Goal: Task Accomplishment & Management: Complete application form

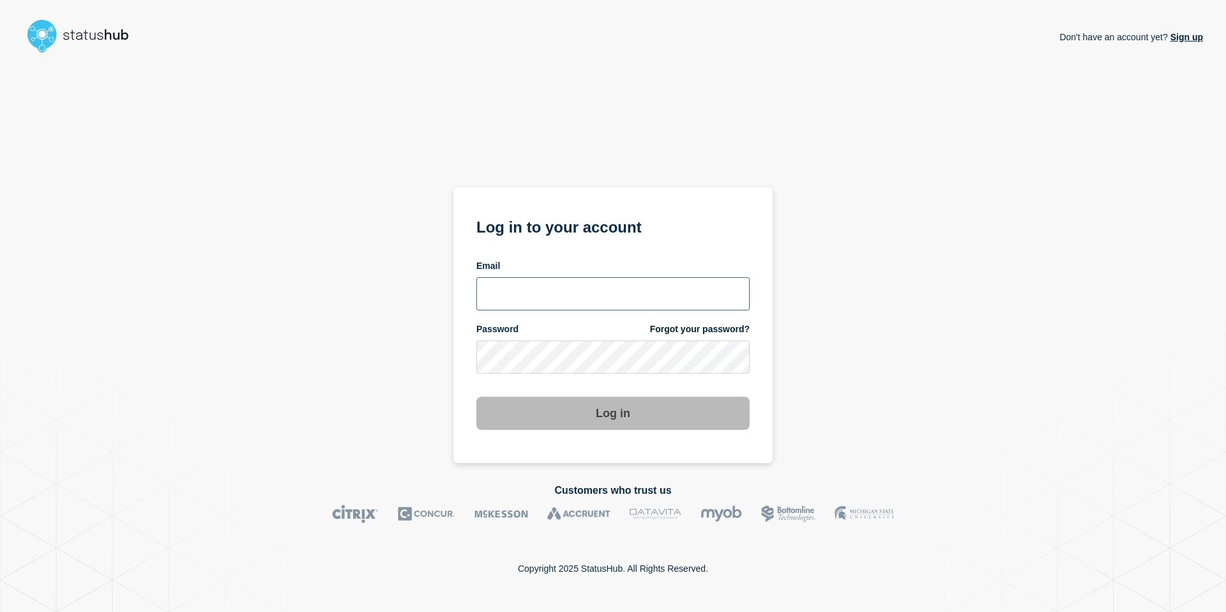
type input "pedro.barroso@emarsys.com"
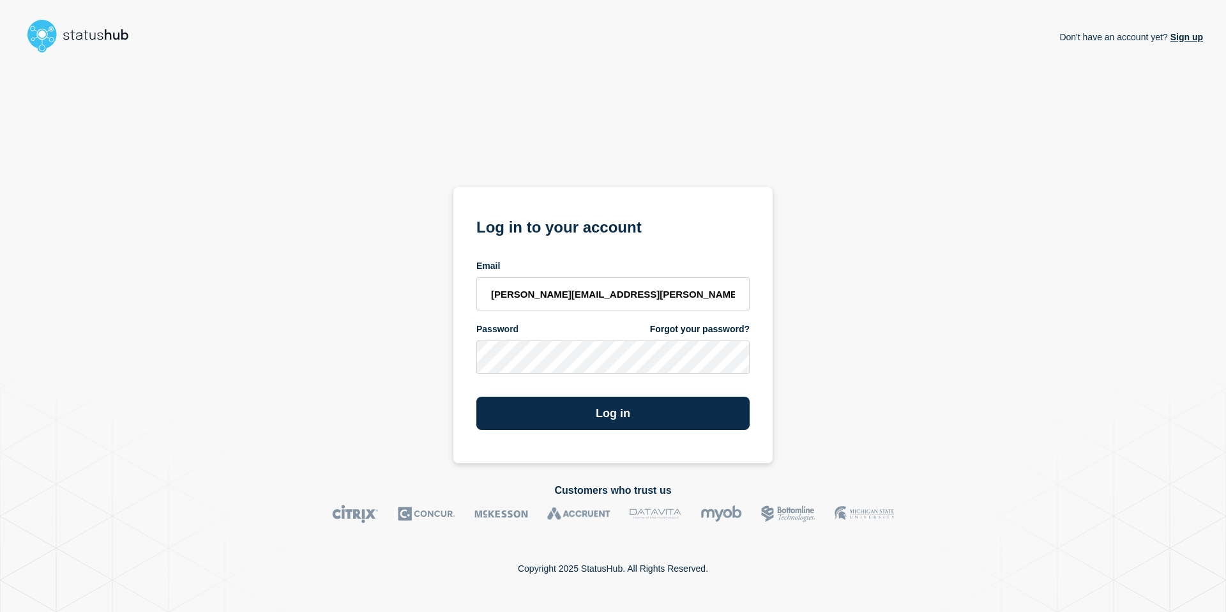
drag, startPoint x: 898, startPoint y: 397, endPoint x: 745, endPoint y: 429, distance: 156.6
click at [898, 397] on div "Don't have an account yet? Sign up Log in to your account Email pedro.barroso@e…" at bounding box center [613, 260] width 1180 height 405
click at [687, 416] on button "Log in" at bounding box center [612, 413] width 273 height 33
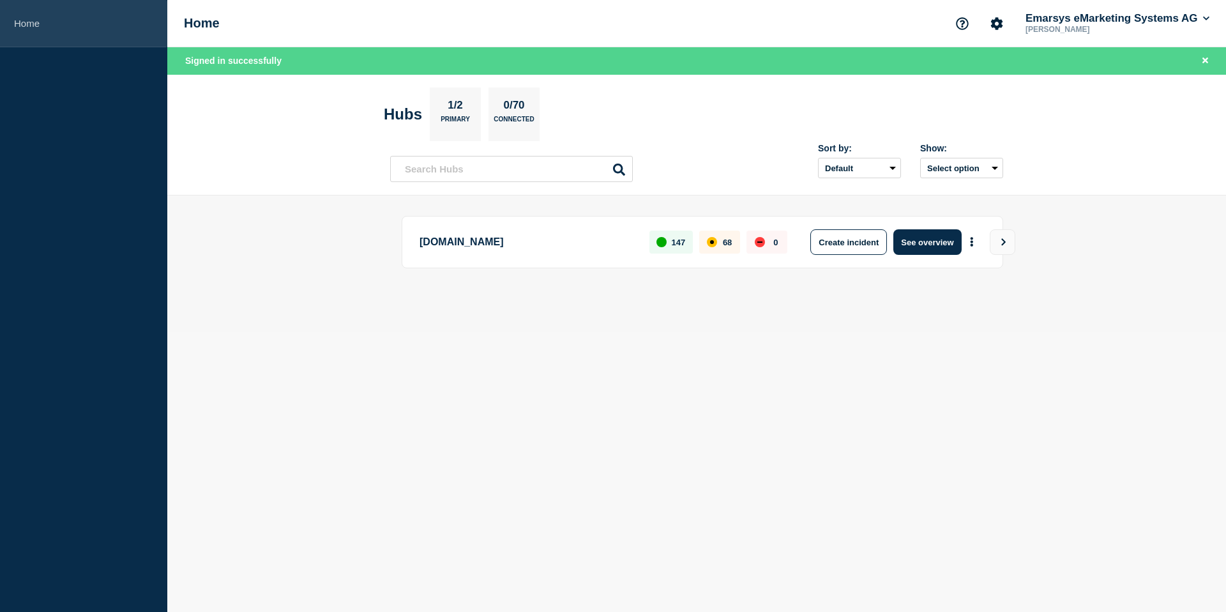
click at [28, 27] on link "Home" at bounding box center [83, 23] width 167 height 47
click at [948, 245] on button "See overview" at bounding box center [927, 242] width 68 height 26
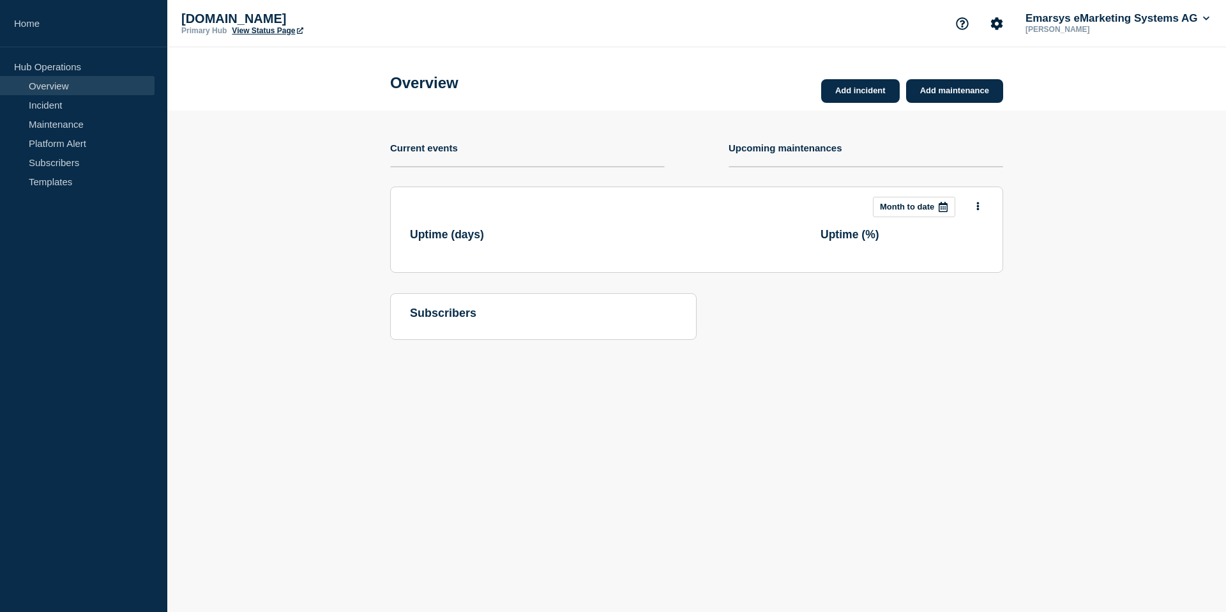
click at [937, 216] on div at bounding box center [943, 206] width 23 height 19
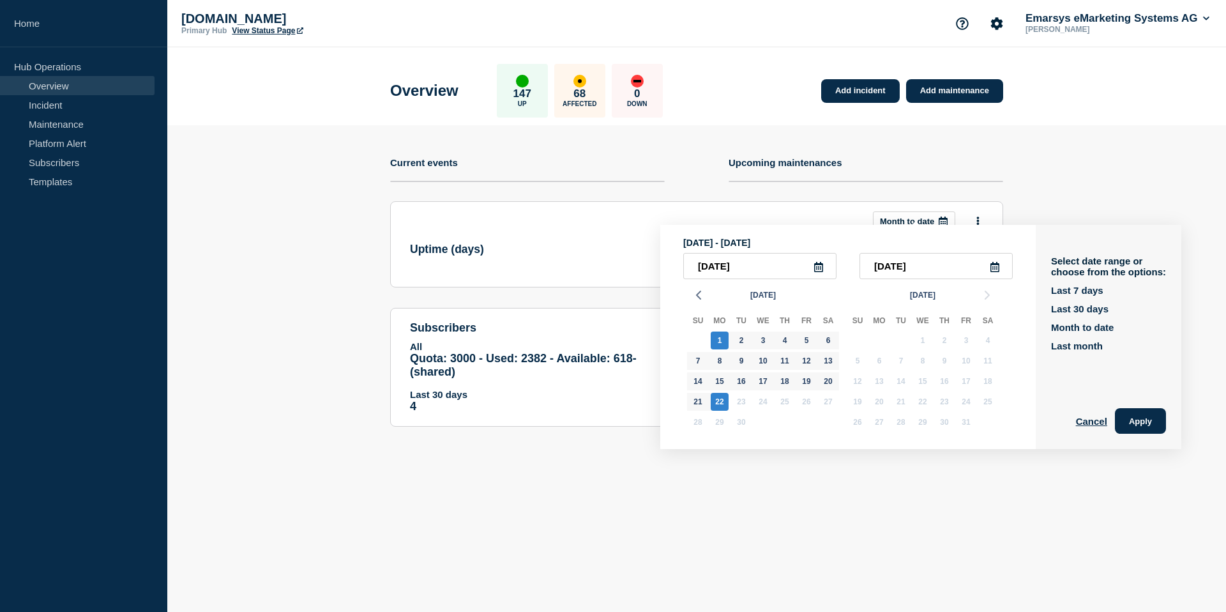
click at [1154, 162] on section "Add incident Add maintenance Current events Upcoming maintenances This month Mo…" at bounding box center [696, 285] width 1059 height 321
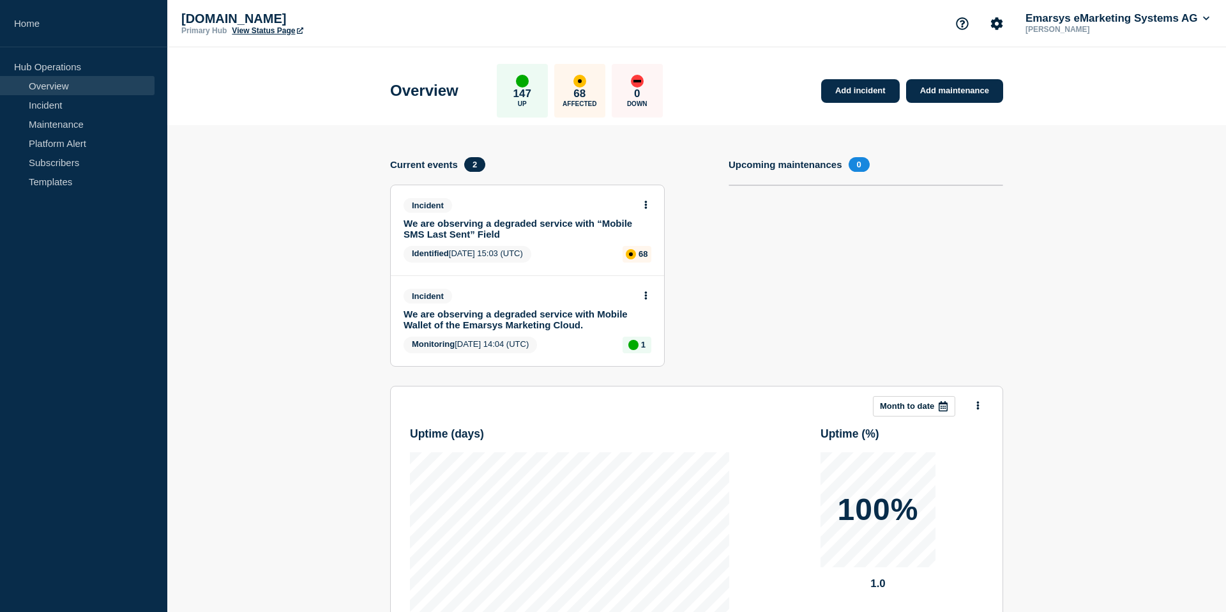
click at [582, 227] on link "We are observing a degraded service with “Mobile SMS Last Sent” Field" at bounding box center [519, 229] width 231 height 22
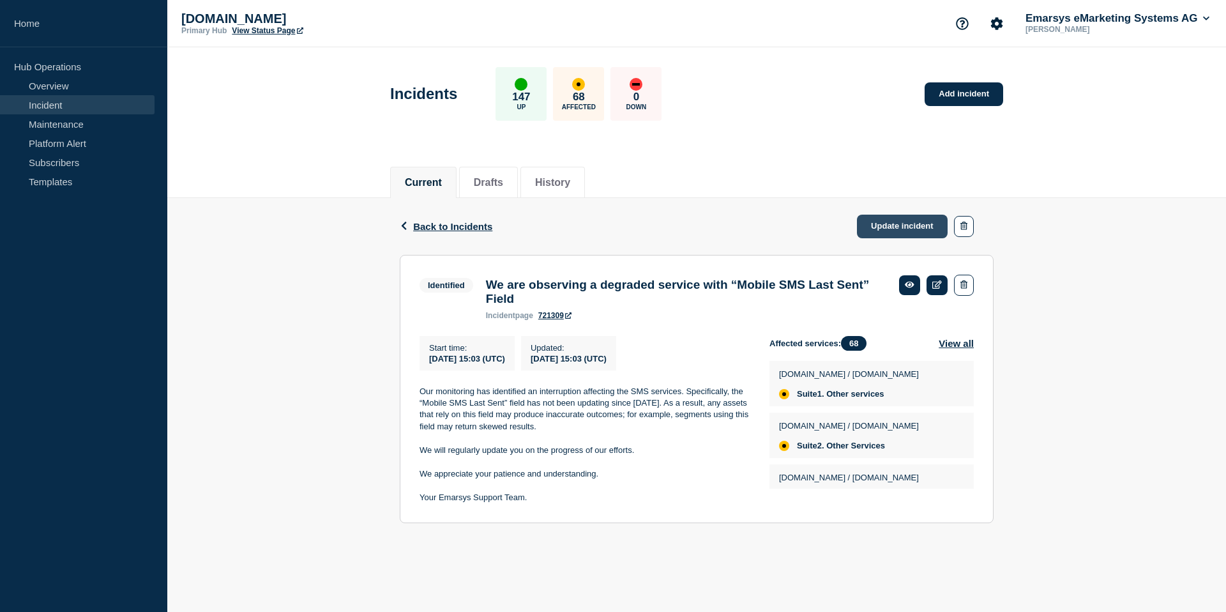
click at [922, 232] on link "Update incident" at bounding box center [902, 227] width 91 height 24
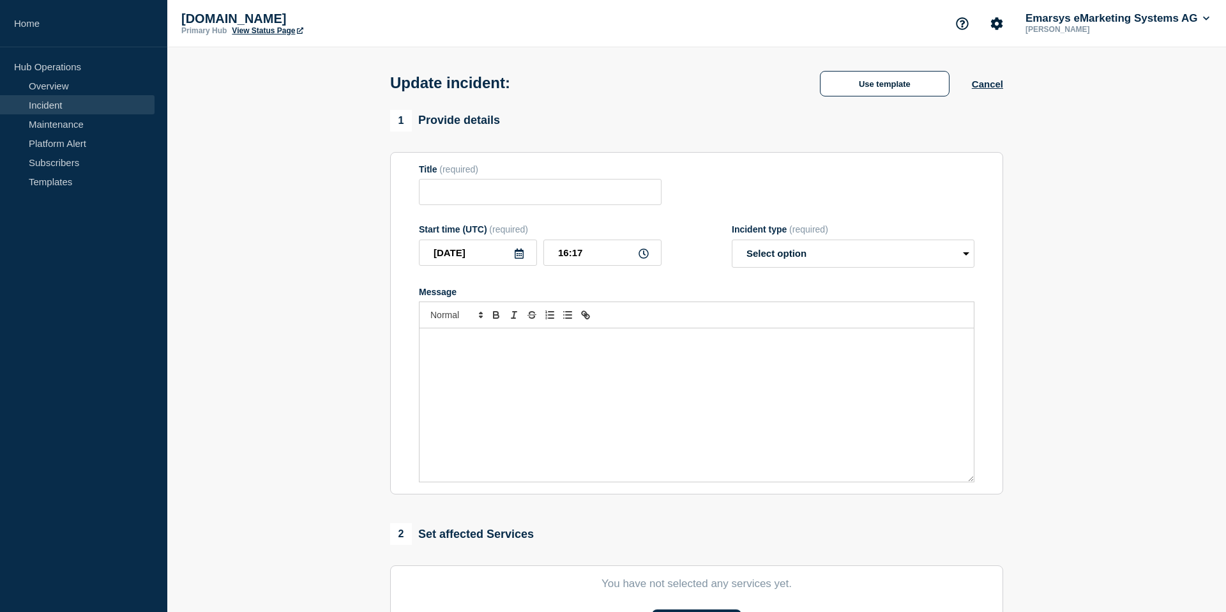
type input "We are observing a degraded service with “Mobile SMS Last Sent” Field"
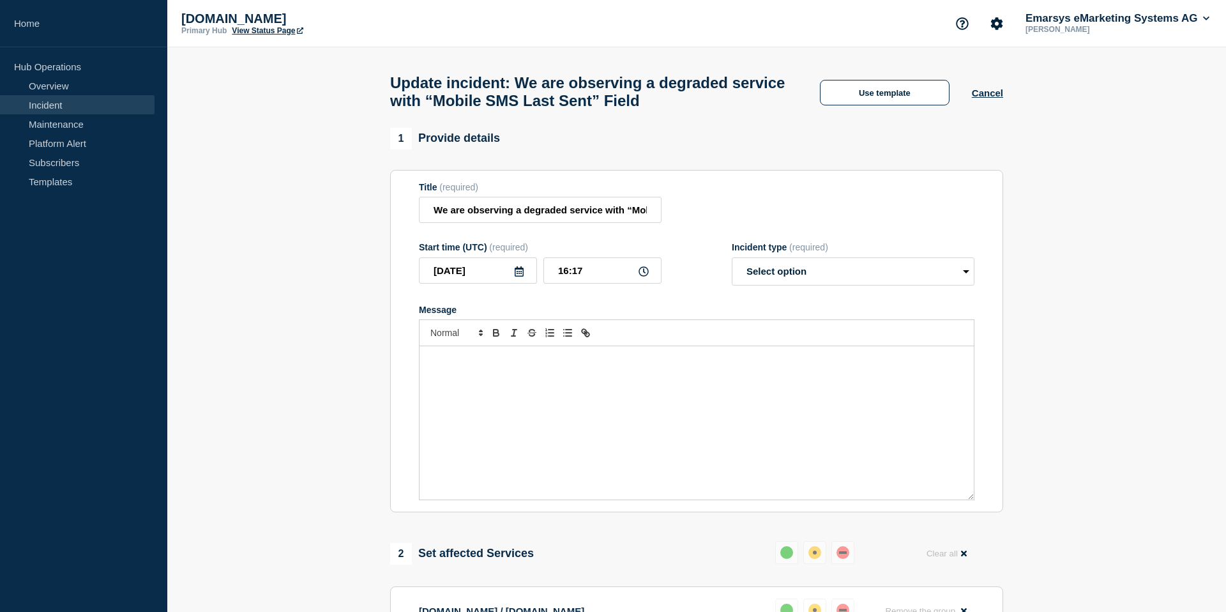
scroll to position [0, 112]
click at [707, 386] on div "Message" at bounding box center [697, 422] width 554 height 153
click at [879, 105] on button "Use template" at bounding box center [885, 93] width 130 height 26
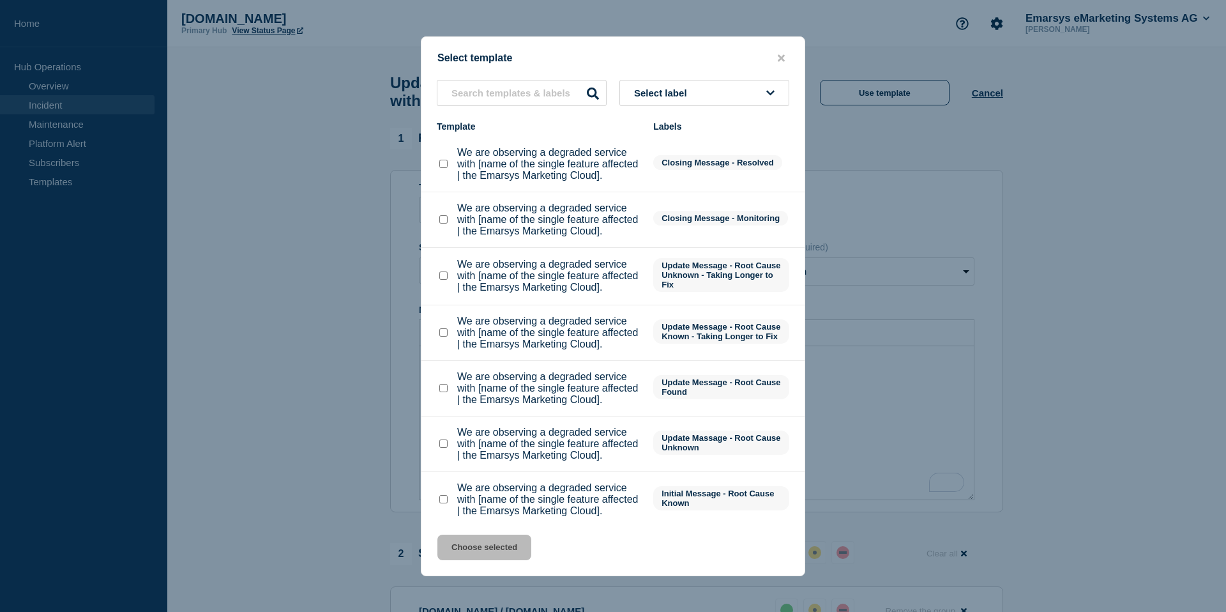
click at [443, 337] on checkbox"] "We are observing a degraded service with [name of the single feature affected |…" at bounding box center [443, 332] width 8 height 8
checkbox checkbox"] "true"
click at [480, 540] on button "Choose selected" at bounding box center [484, 548] width 94 height 26
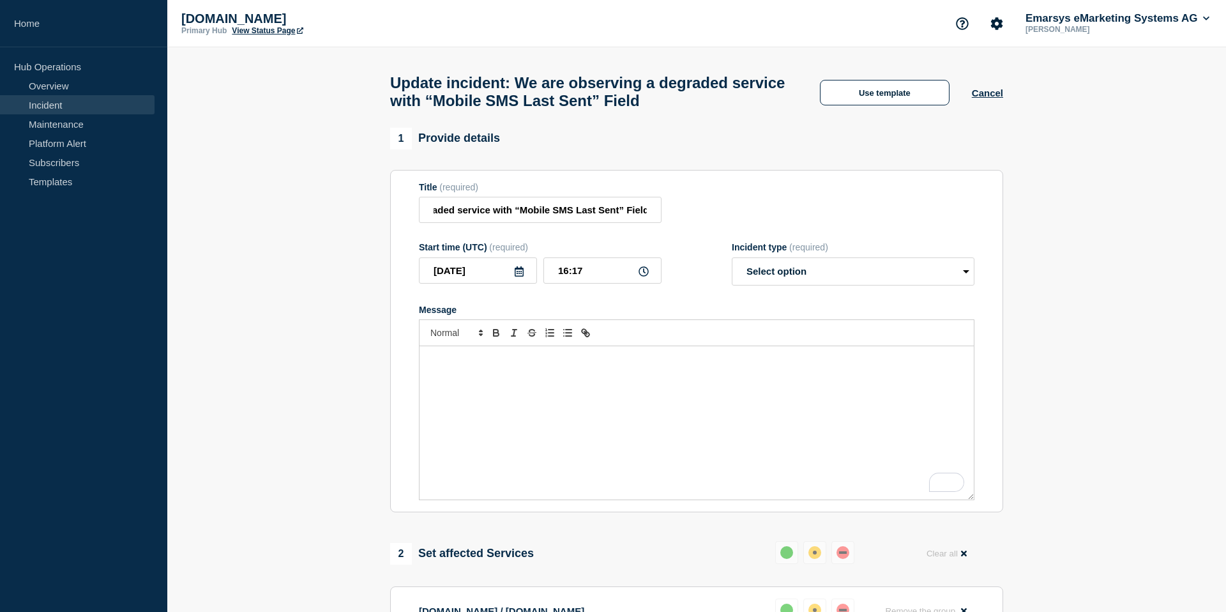
select select "identified"
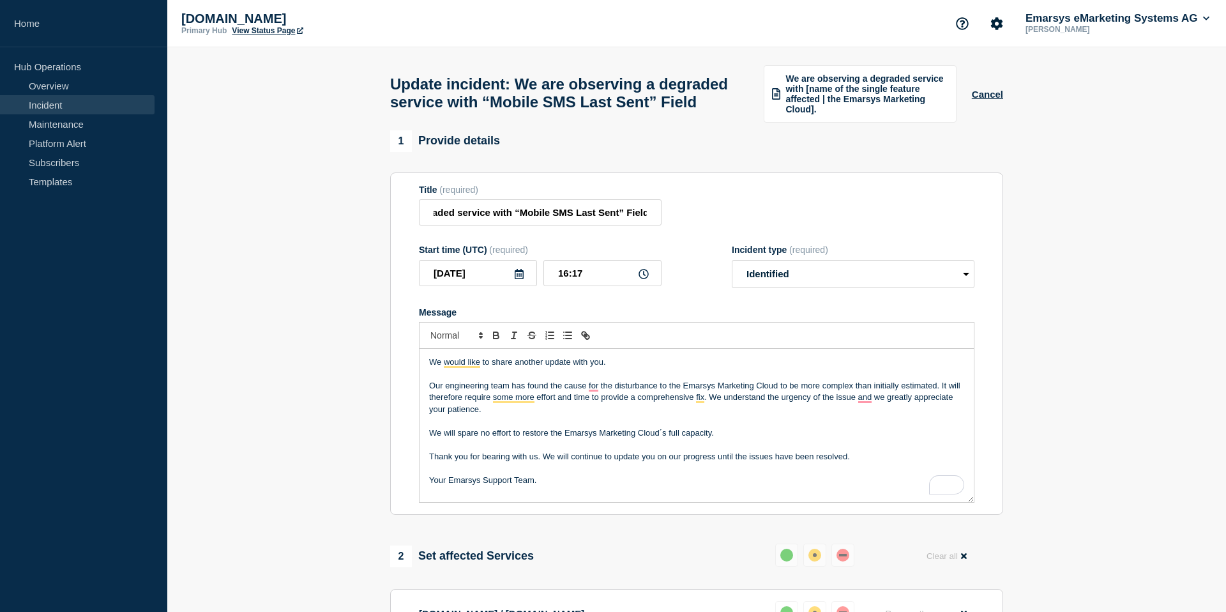
click at [779, 400] on p "Our engineering team has found the cause for the disturbance to the Emarsys Mar…" at bounding box center [696, 397] width 535 height 35
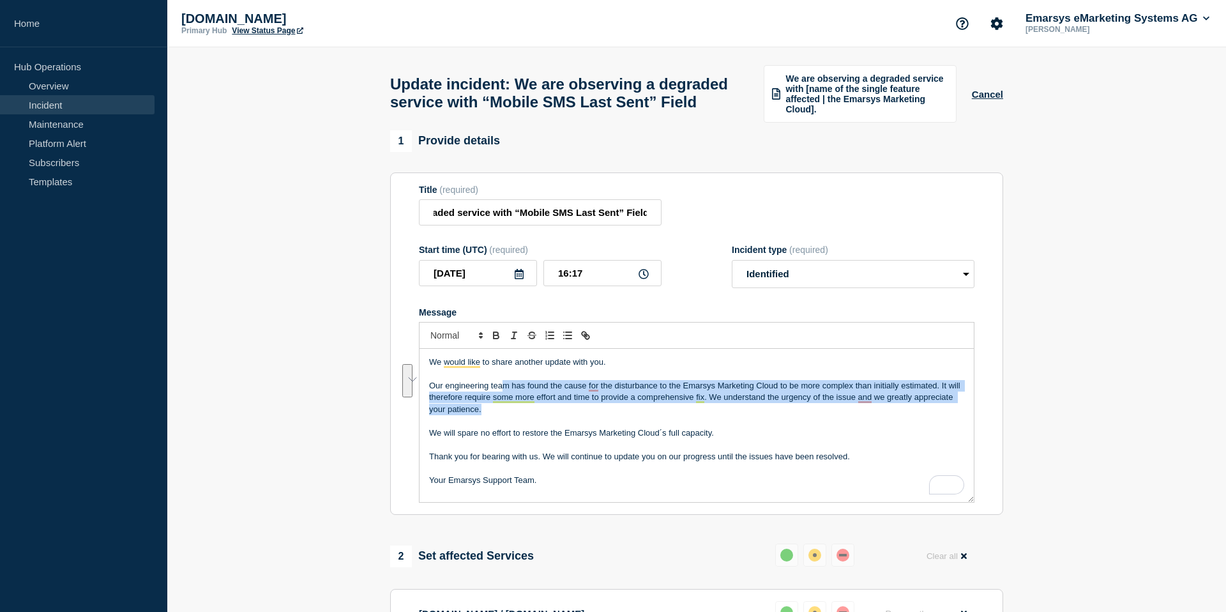
drag, startPoint x: 498, startPoint y: 427, endPoint x: 514, endPoint y: 402, distance: 29.6
click at [508, 406] on p "Our engineering team has found the cause for the disturbance to the Emarsys Mar…" at bounding box center [696, 397] width 535 height 35
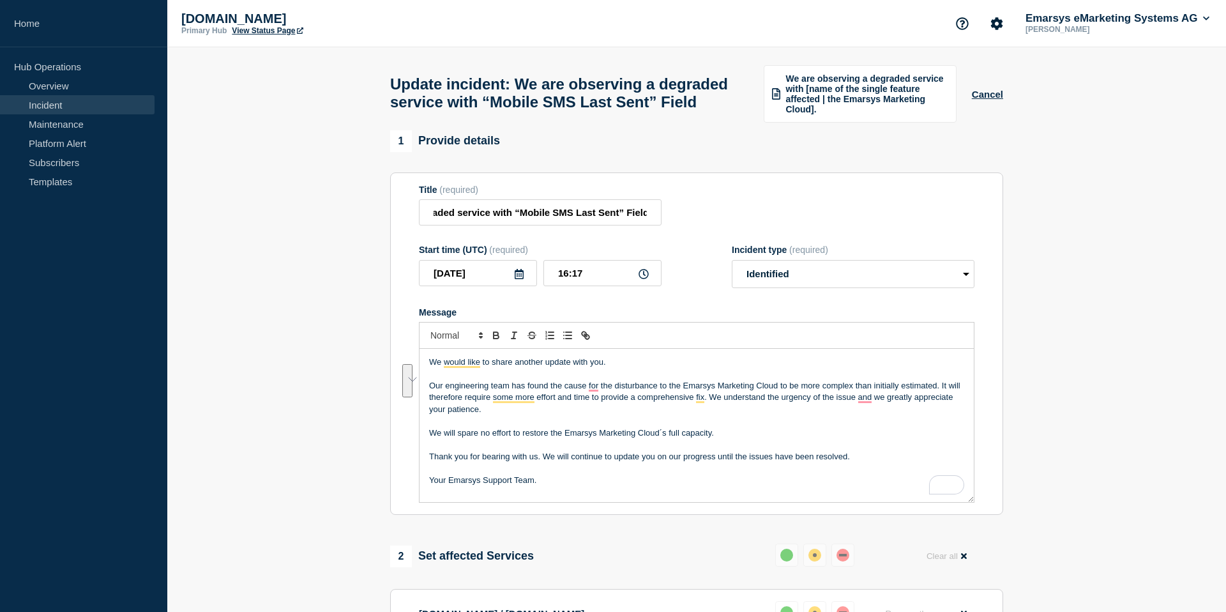
click at [530, 379] on p "To enrich screen reader interactions, please activate Accessibility in Grammarl…" at bounding box center [696, 373] width 535 height 11
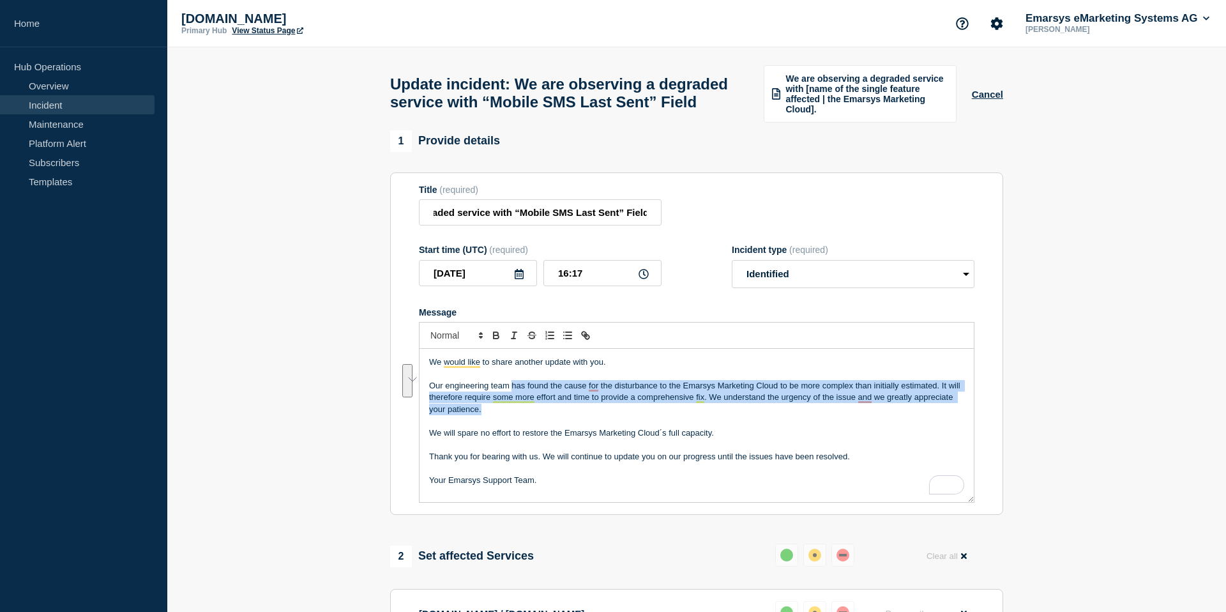
drag, startPoint x: 511, startPoint y: 399, endPoint x: 509, endPoint y: 424, distance: 25.0
click at [509, 415] on p "Our engineering team has found the cause for the disturbance to the Emarsys Mar…" at bounding box center [696, 397] width 535 height 35
click at [512, 415] on p "Our engineering team has found the cause for the disturbance to the Emarsys Mar…" at bounding box center [696, 397] width 535 height 35
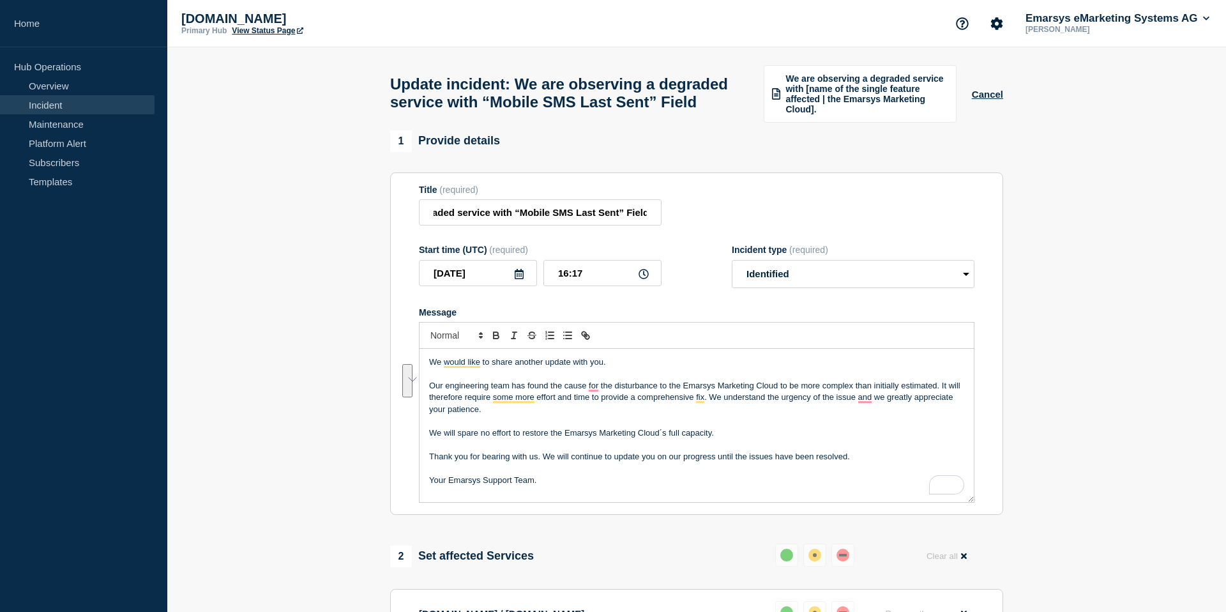
click at [510, 400] on p "Our engineering team has found the cause for the disturbance to the Emarsys Mar…" at bounding box center [696, 397] width 535 height 35
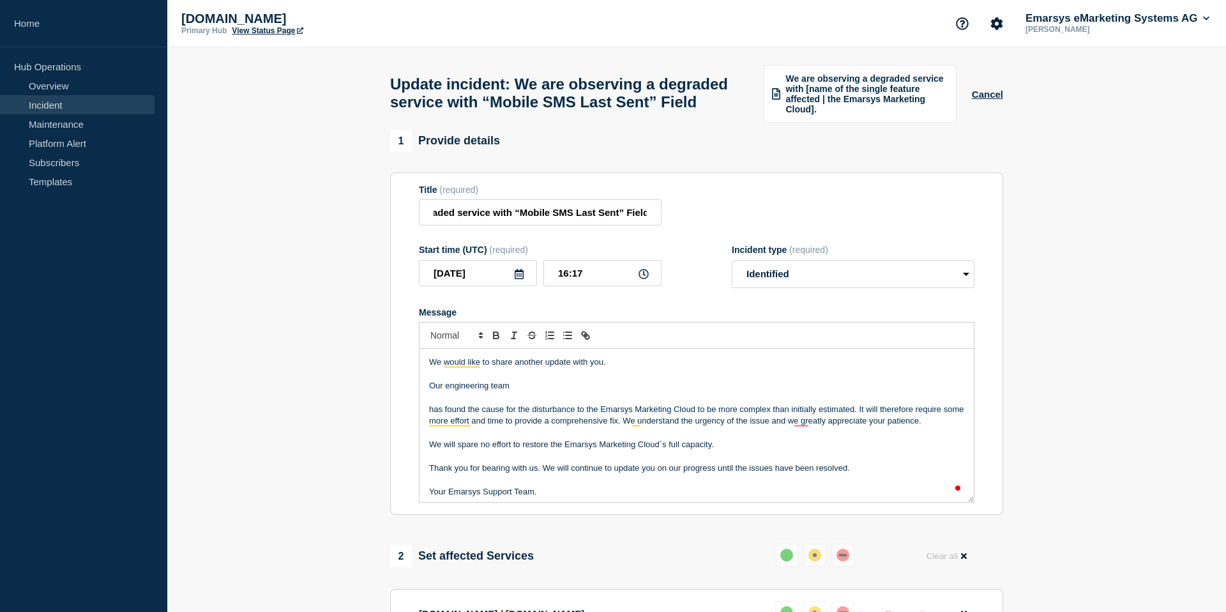
click at [559, 391] on p "Our engineering team" at bounding box center [696, 385] width 535 height 11
click at [722, 391] on p "Our engineering team is currently working on recovering the missing data" at bounding box center [696, 385] width 535 height 11
drag, startPoint x: 596, startPoint y: 401, endPoint x: 556, endPoint y: 401, distance: 40.2
click at [556, 391] on p "Our engineering team is currently working on recovering the missing data. At th…" at bounding box center [696, 385] width 535 height 11
click at [759, 391] on p "Our engineering team is currently recovering the missing data. At the moment th…" at bounding box center [696, 385] width 535 height 11
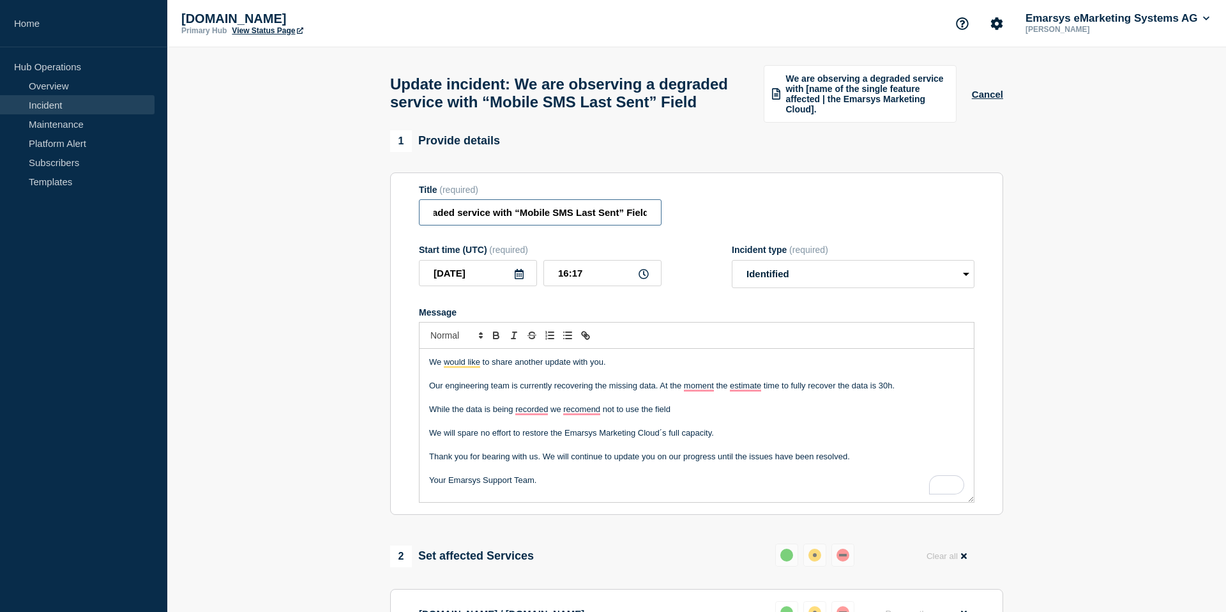
drag, startPoint x: 621, startPoint y: 224, endPoint x: 515, endPoint y: 223, distance: 106.0
click at [515, 223] on input "We are observing a degraded service with “Mobile SMS Last Sent” Field" at bounding box center [540, 212] width 243 height 26
click at [728, 439] on p "We will spare no effort to restore the Emarsys Marketing Cloud´s full capacity." at bounding box center [696, 432] width 535 height 11
click at [694, 415] on p "While the data is being recorded we recomend not to use the field" at bounding box center [696, 409] width 535 height 11
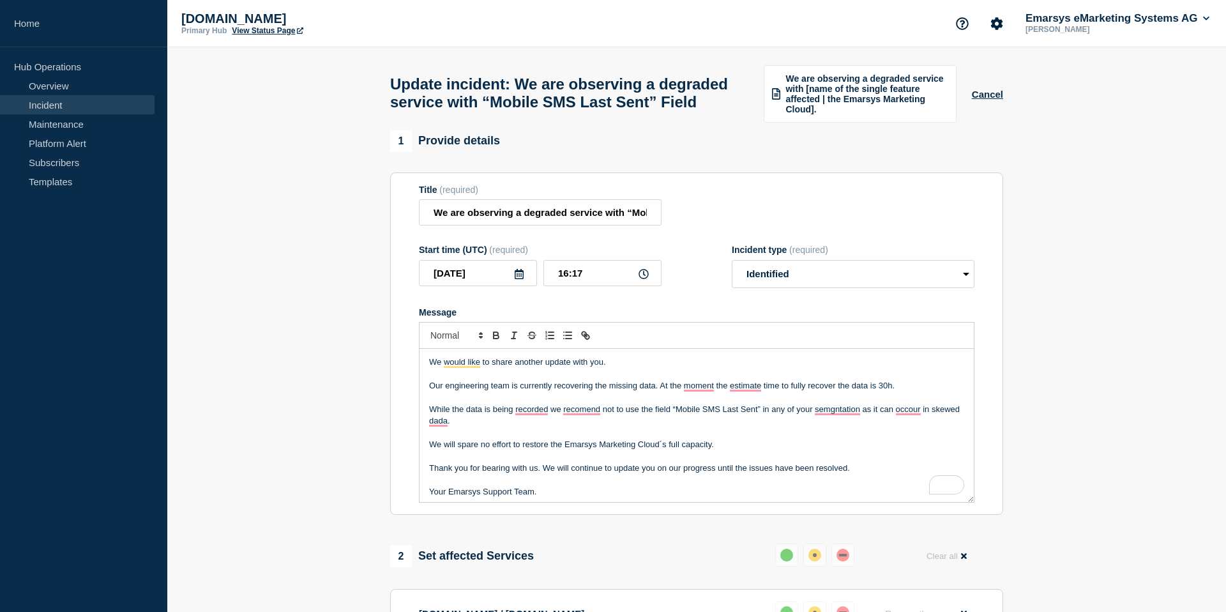
click at [588, 427] on p "While the data is being recorded we recomend not to use the field “Mobile SMS L…" at bounding box center [696, 416] width 535 height 24
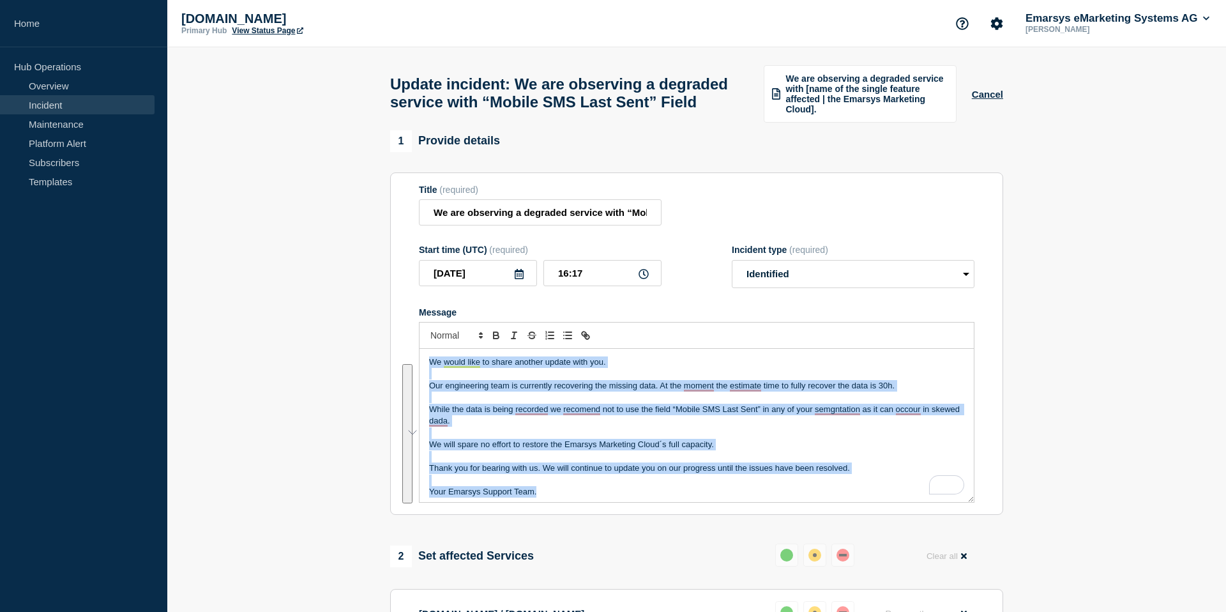
copy div "We would like to share another update with you. Our engineering team is current…"
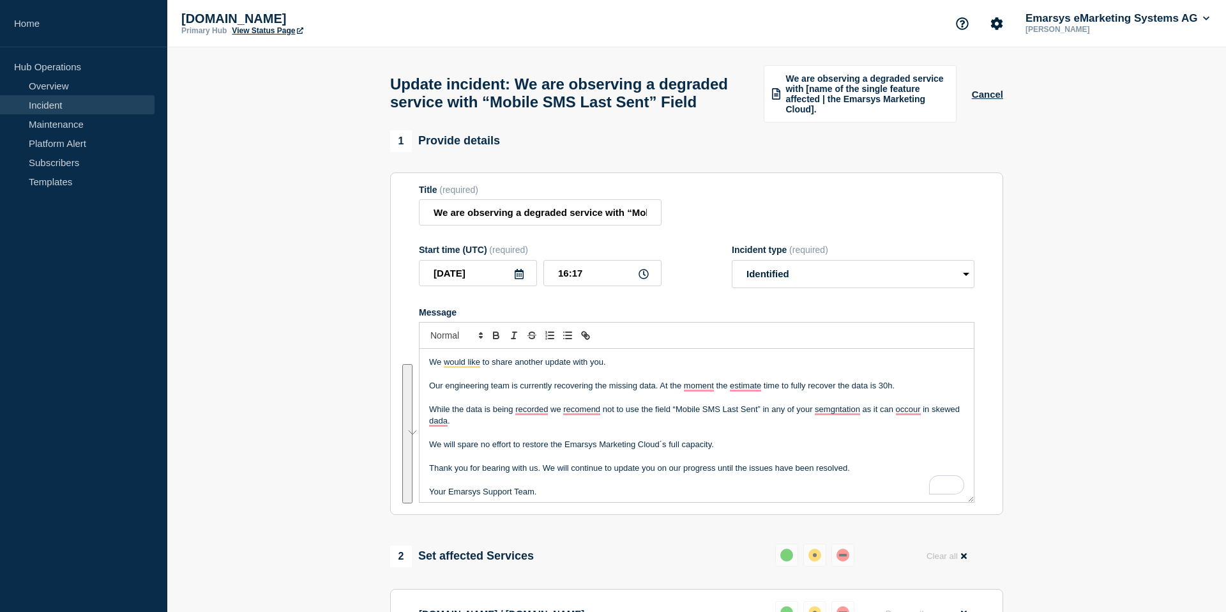
click at [581, 497] on p "Your Emarsys Support Team." at bounding box center [696, 491] width 535 height 11
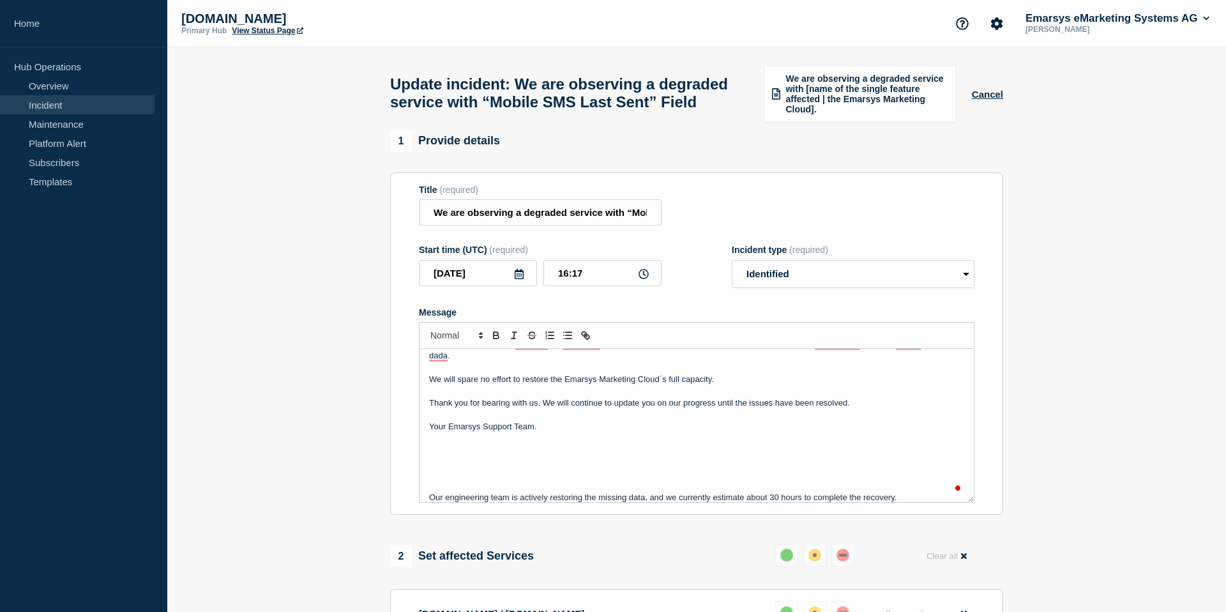
scroll to position [135, 0]
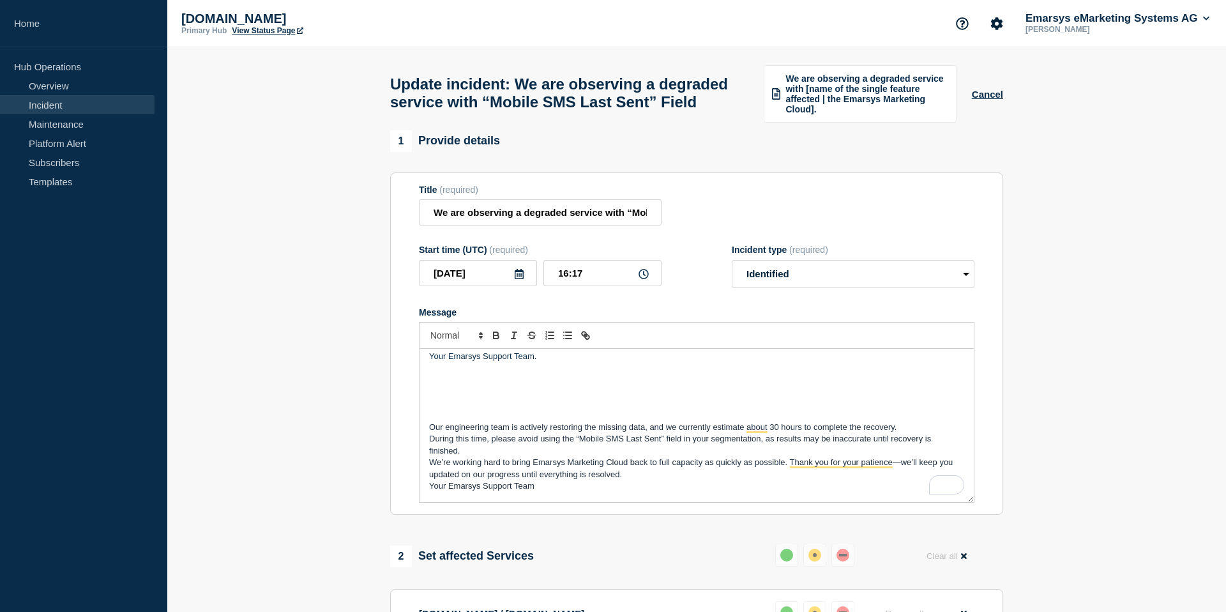
click at [898, 433] on p "Our engineering team is actively restoring the missing data, and we currently e…" at bounding box center [696, 427] width 535 height 11
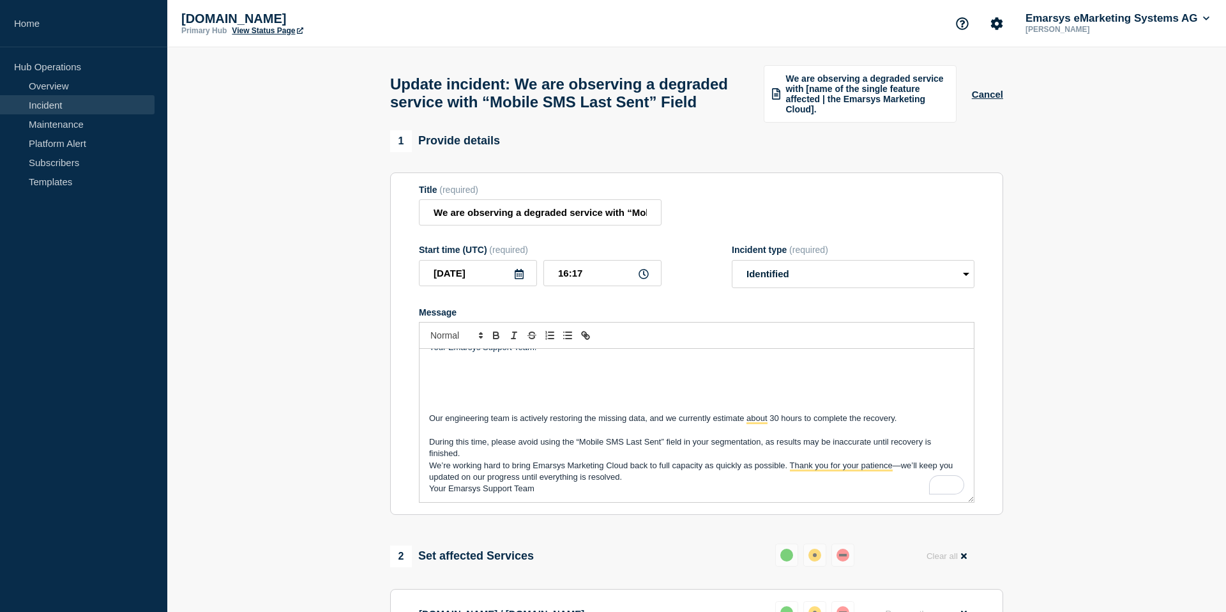
scroll to position [146, 0]
click at [530, 458] on p "During this time, please avoid using the “Mobile SMS Last Sent” field in your s…" at bounding box center [696, 446] width 535 height 24
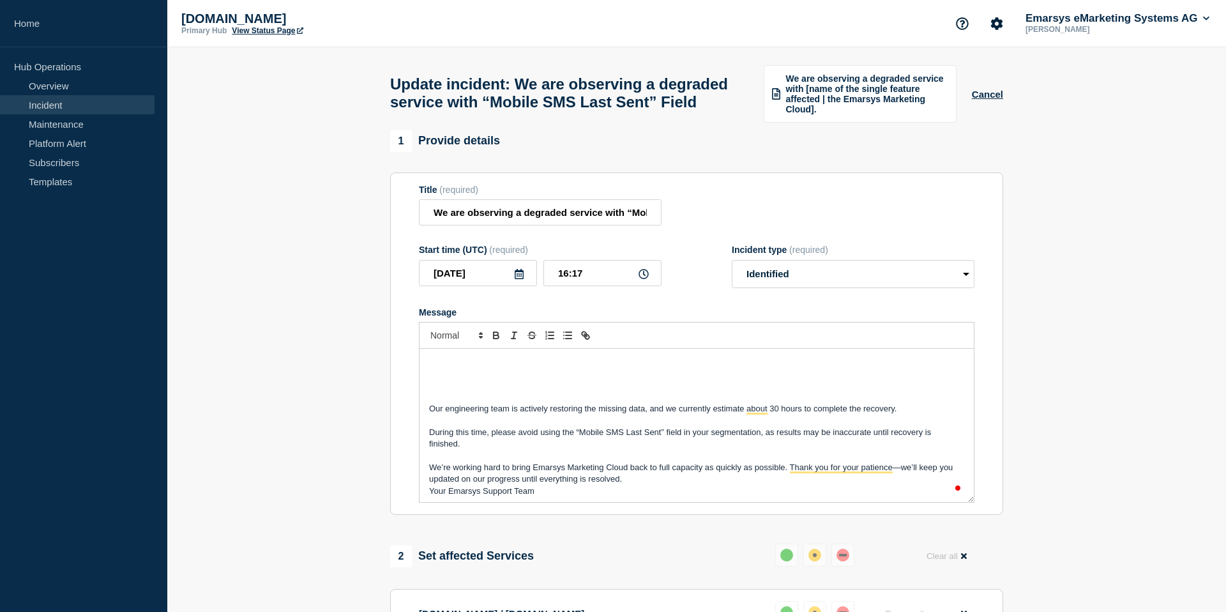
scroll to position [157, 0]
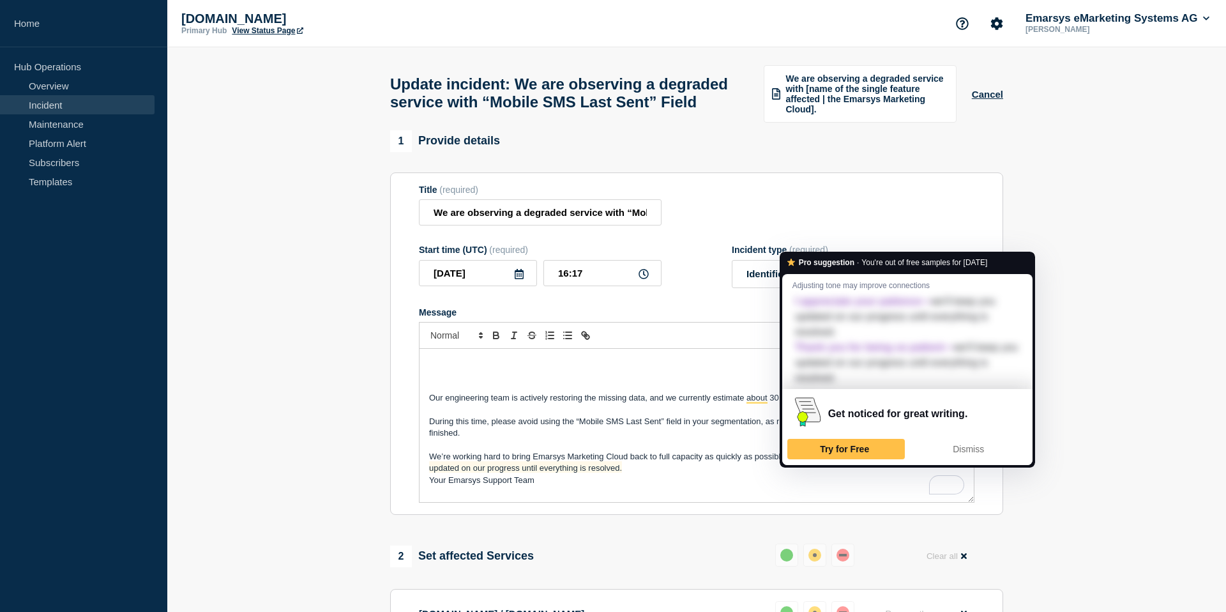
click at [900, 473] on span "We’re working hard to bring Emarsys Marketing Cloud back to full capacity as qu…" at bounding box center [692, 462] width 526 height 21
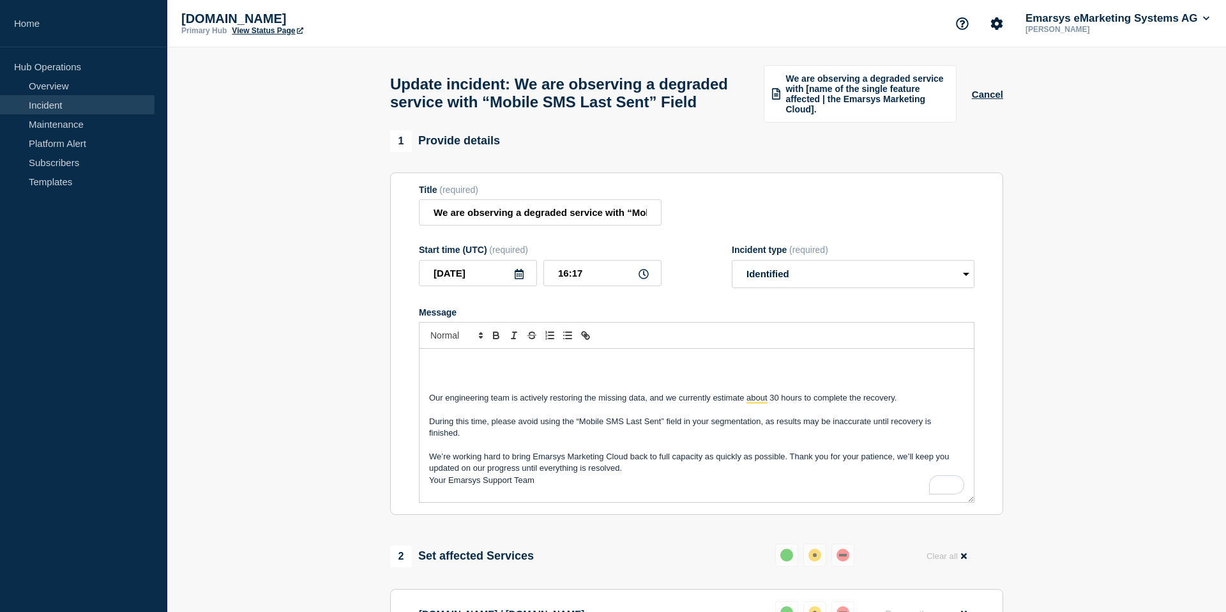
click at [667, 475] on p "We’re working hard to bring Emarsys Marketing Cloud back to full capacity as qu…" at bounding box center [696, 463] width 535 height 24
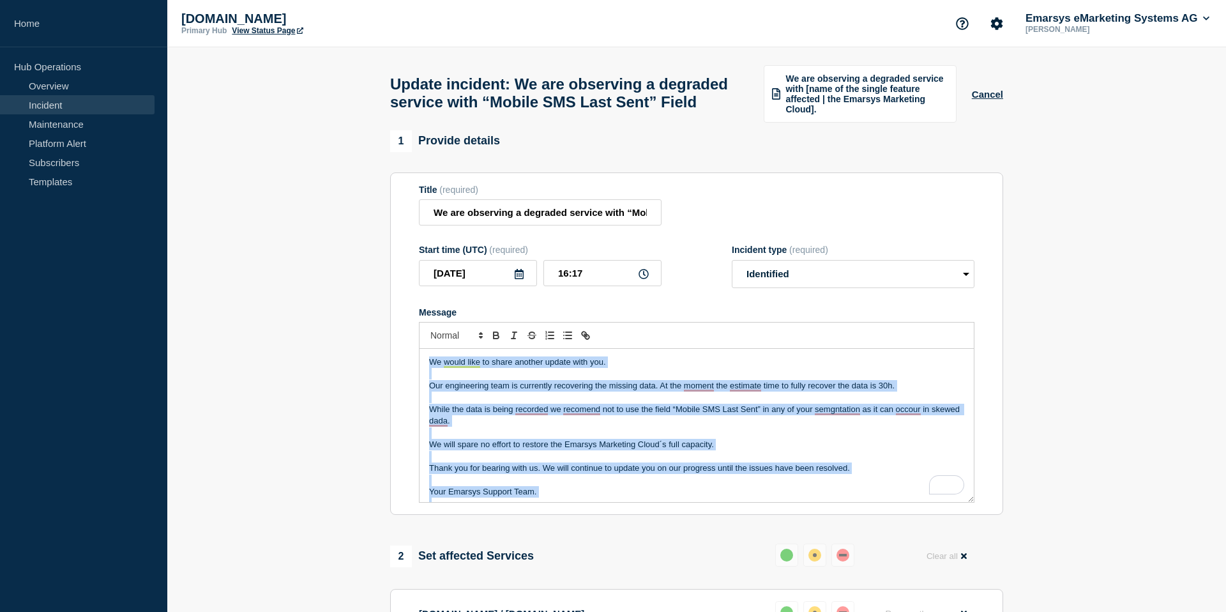
drag, startPoint x: 430, startPoint y: 409, endPoint x: 413, endPoint y: 352, distance: 59.8
click at [413, 352] on section "Title (required) We are observing a degraded service with “Mobile SMS Last Sent…" at bounding box center [696, 343] width 613 height 343
click at [462, 379] on p "To enrich screen reader interactions, please activate Accessibility in Grammarl…" at bounding box center [696, 373] width 535 height 11
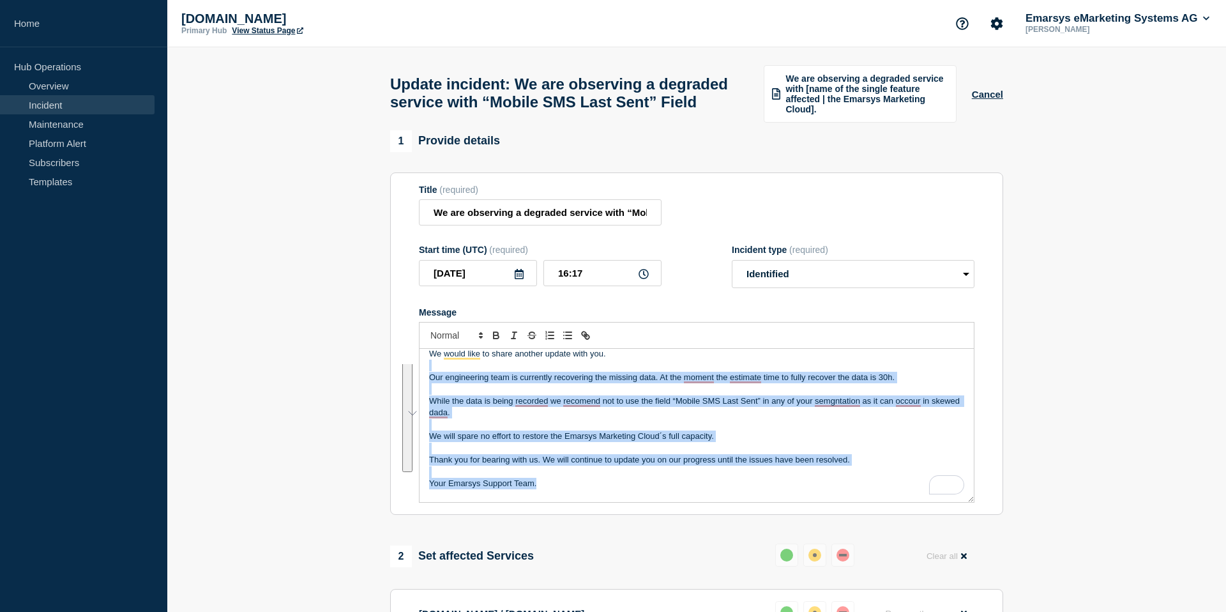
drag, startPoint x: 439, startPoint y: 391, endPoint x: 569, endPoint y: 495, distance: 166.3
click at [569, 495] on div "We would like to share another update with you. Our engineering team is current…" at bounding box center [697, 425] width 554 height 153
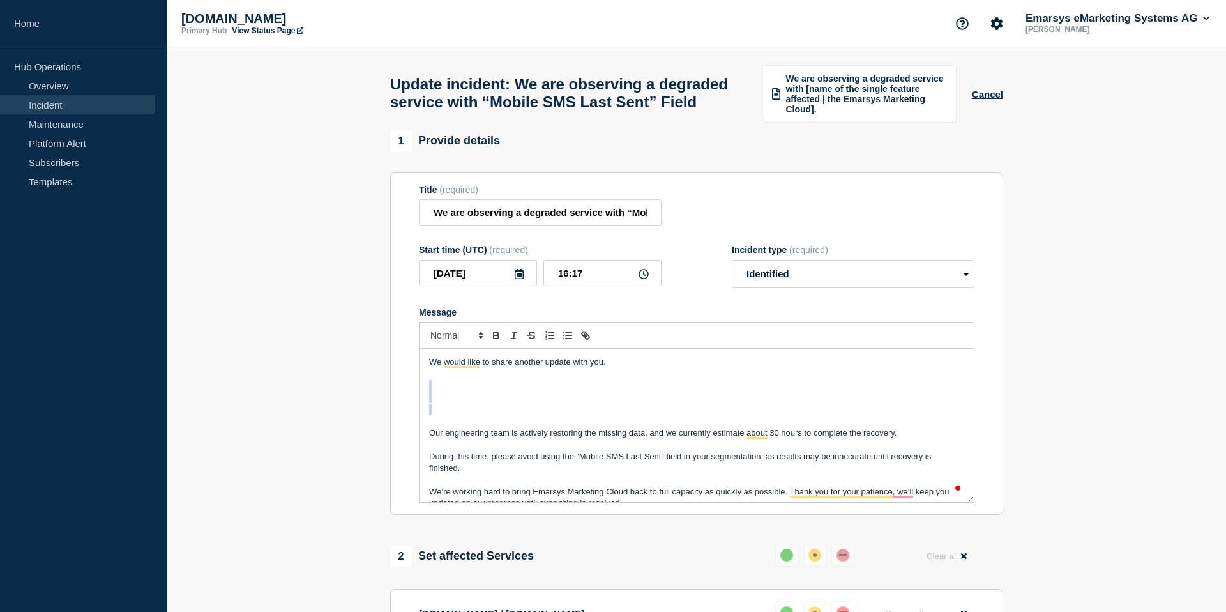
drag, startPoint x: 460, startPoint y: 427, endPoint x: 443, endPoint y: 395, distance: 36.0
click at [443, 395] on div "We would like to share another update with you. Our engineering team is activel…" at bounding box center [697, 425] width 554 height 153
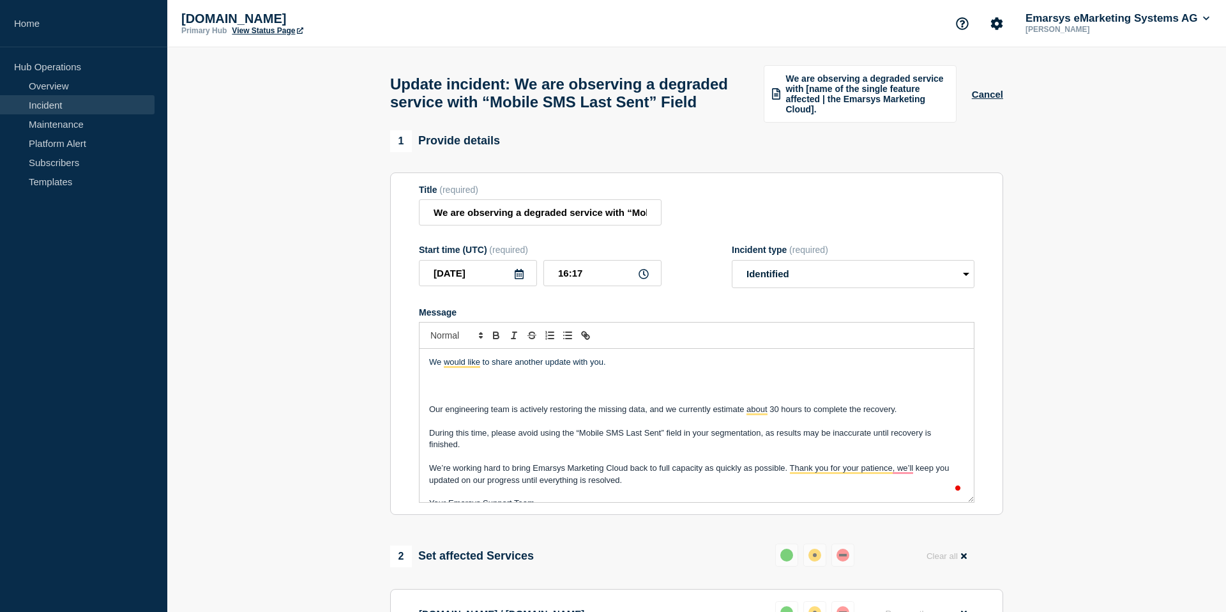
click at [452, 391] on p "To enrich screen reader interactions, please activate Accessibility in Grammarl…" at bounding box center [696, 385] width 535 height 11
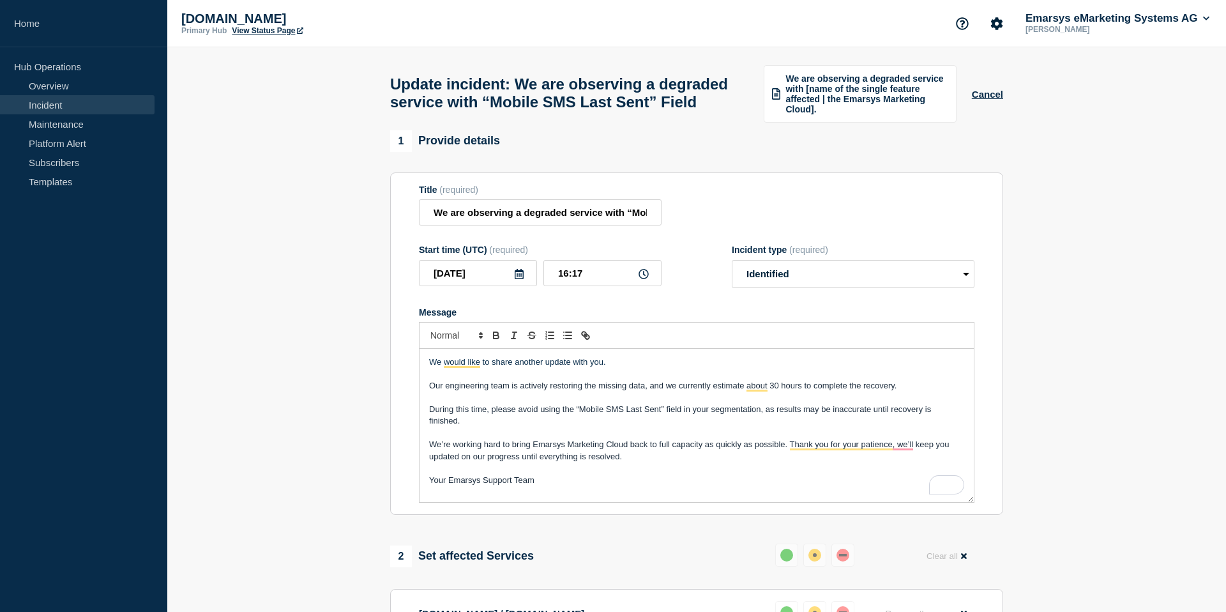
click at [760, 425] on span "During this time, please avoid using the “Mobile SMS Last Sent” field in your s…" at bounding box center [681, 414] width 505 height 21
click at [858, 427] on p "During this time, please avoid using the “Mobile SMS Last Sent” field in your s…" at bounding box center [696, 416] width 535 height 24
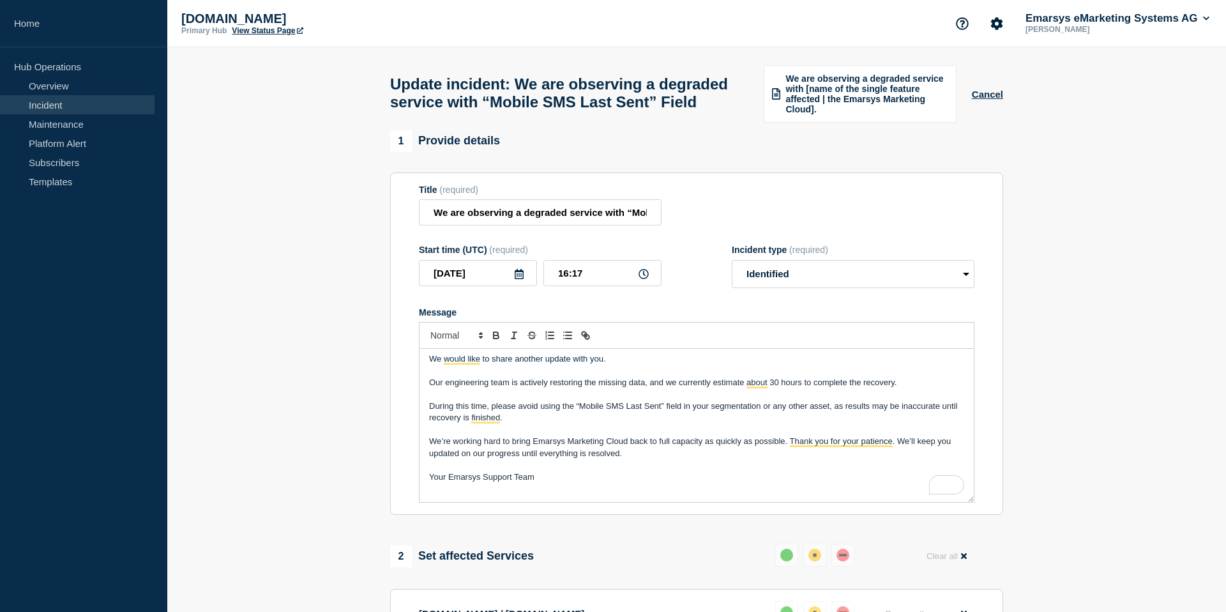
click at [874, 471] on p "To enrich screen reader interactions, please activate Accessibility in Grammarl…" at bounding box center [696, 464] width 535 height 11
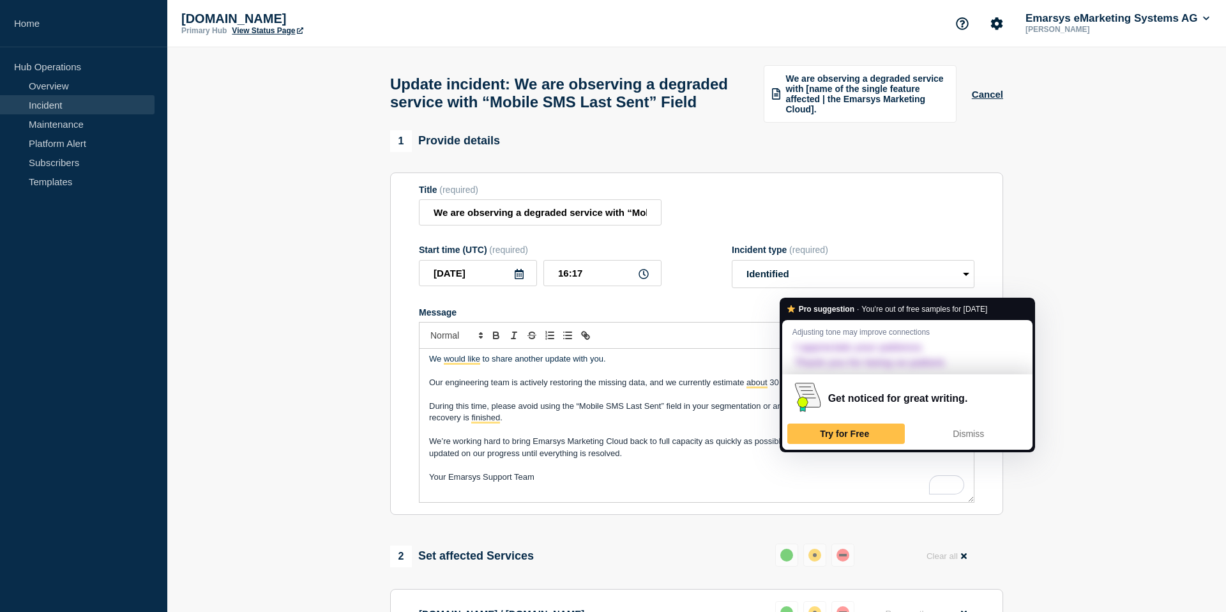
click at [789, 457] on span "We’re working hard to bring Emarsys Marketing Cloud back to full capacity as qu…" at bounding box center [691, 446] width 524 height 21
